Goal: Information Seeking & Learning: Check status

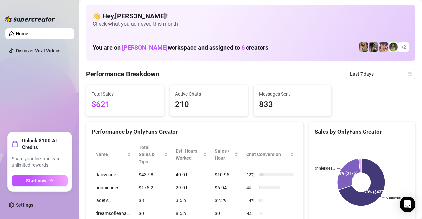
click at [405, 99] on div "Total Sales $621 Active Chats 210 Messages Sent 833" at bounding box center [250, 101] width 334 height 32
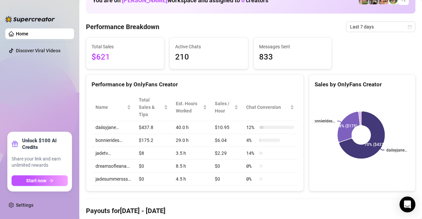
scroll to position [34, 0]
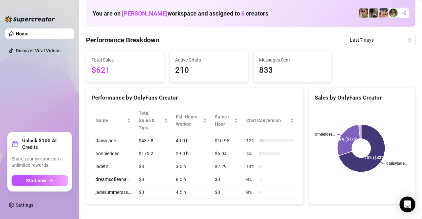
click at [407, 40] on icon "calendar" at bounding box center [409, 40] width 4 height 4
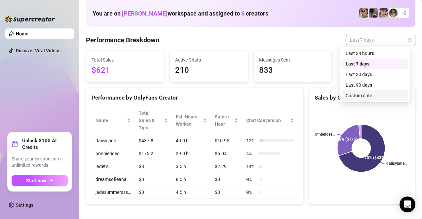
click at [361, 93] on div "Custom date" at bounding box center [374, 95] width 59 height 7
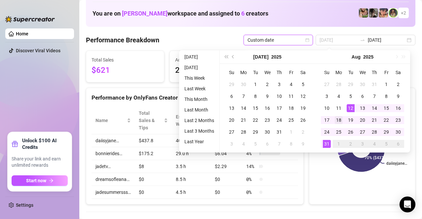
type input "[DATE]"
click at [340, 120] on div "18" at bounding box center [338, 120] width 8 height 8
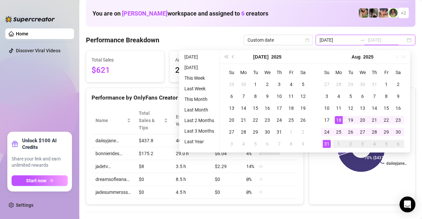
type input "[DATE]"
click at [327, 145] on div "31" at bounding box center [327, 144] width 8 height 8
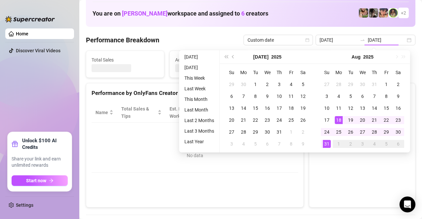
type input "[DATE]"
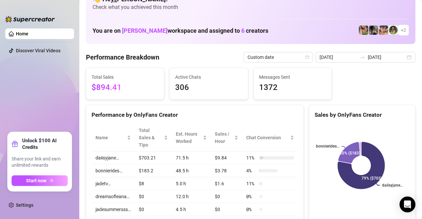
scroll to position [8, 0]
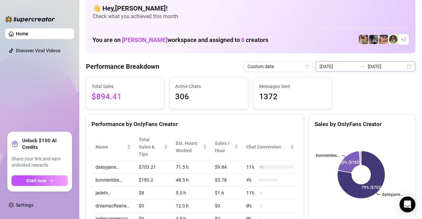
click at [403, 65] on div "[DATE] [DATE]" at bounding box center [365, 66] width 100 height 11
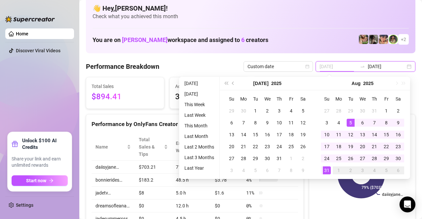
type input "[DATE]"
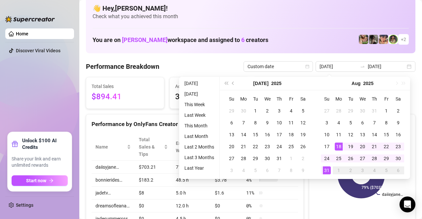
click at [406, 23] on div "👋 Hey, [PERSON_NAME] ! Check what you achieved this month You are on [PERSON_NA…" at bounding box center [250, 25] width 329 height 56
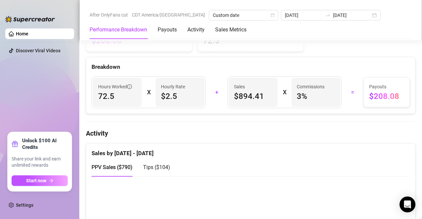
scroll to position [213, 0]
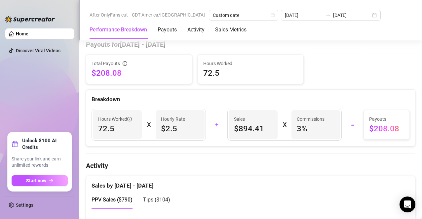
click at [323, 49] on h4 "Payouts for [DATE] - [DATE]" at bounding box center [250, 44] width 329 height 9
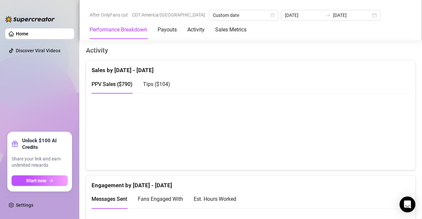
scroll to position [338, 0]
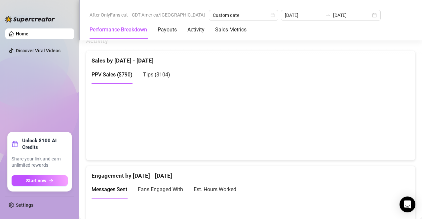
click at [392, 151] on canvas at bounding box center [247, 121] width 312 height 66
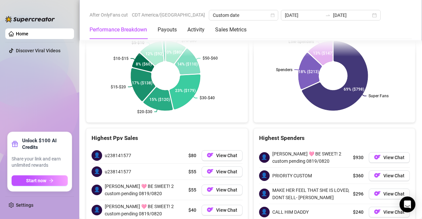
scroll to position [912, 0]
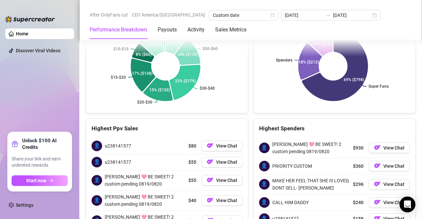
click at [392, 191] on div "$296 View Chat" at bounding box center [381, 184] width 57 height 15
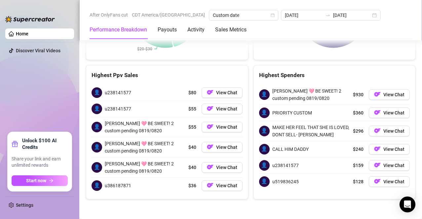
click at [293, 35] on div "Performance Breakdown Payouts Activity Sales Metrics" at bounding box center [250, 29] width 322 height 18
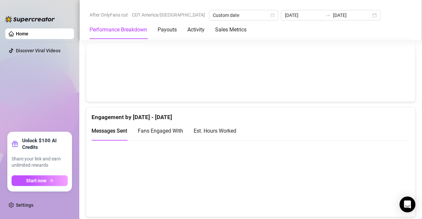
scroll to position [408, 0]
